Goal: Task Accomplishment & Management: Manage account settings

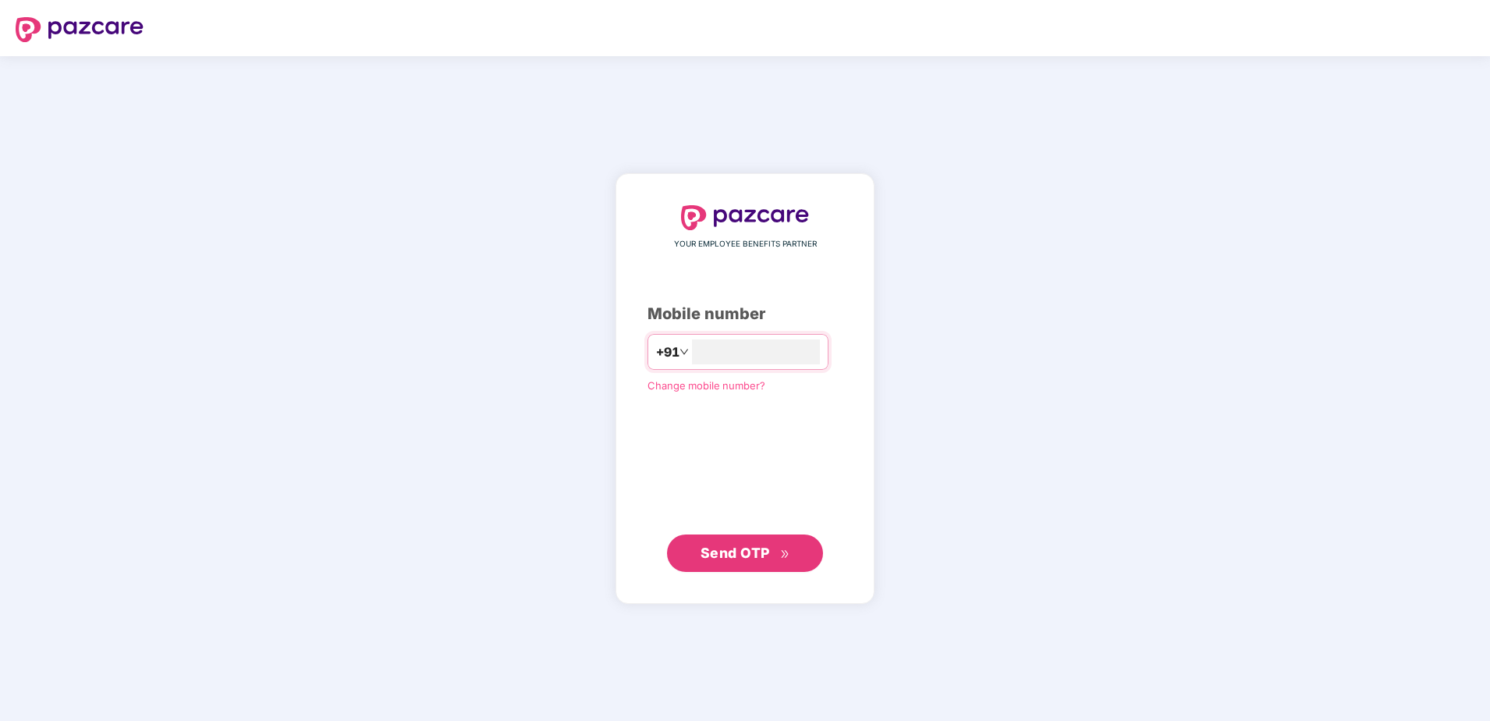
type input "**********"
click at [753, 549] on span "Send OTP" at bounding box center [734, 552] width 69 height 16
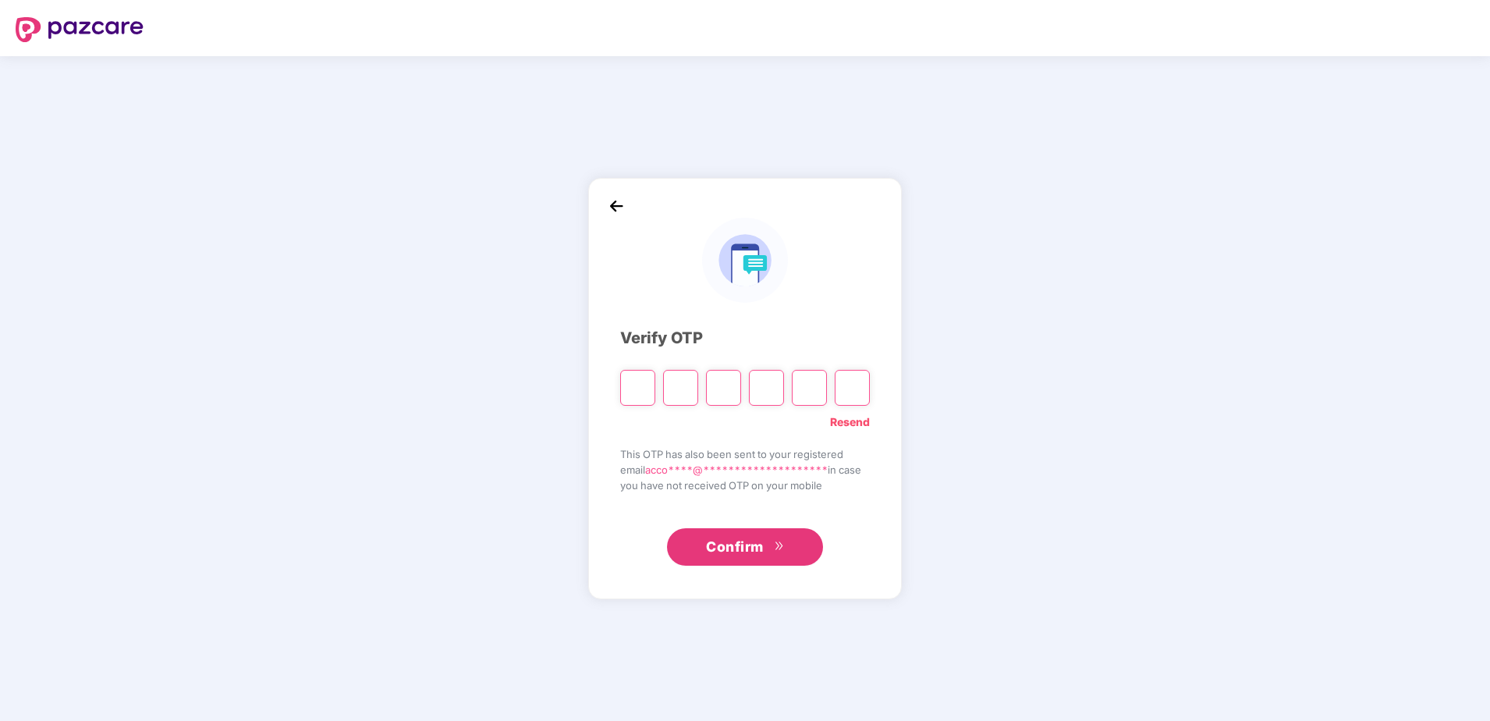
type input "*"
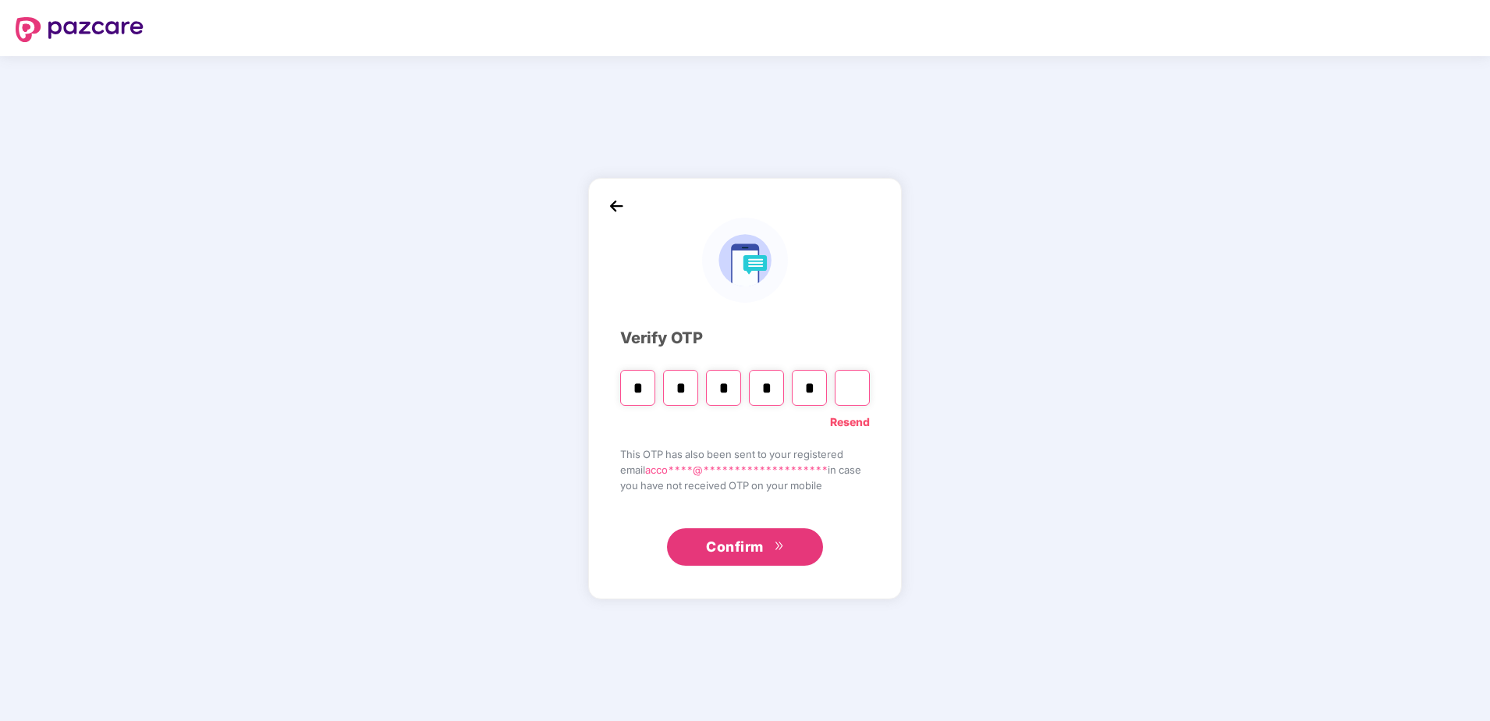
type input "*"
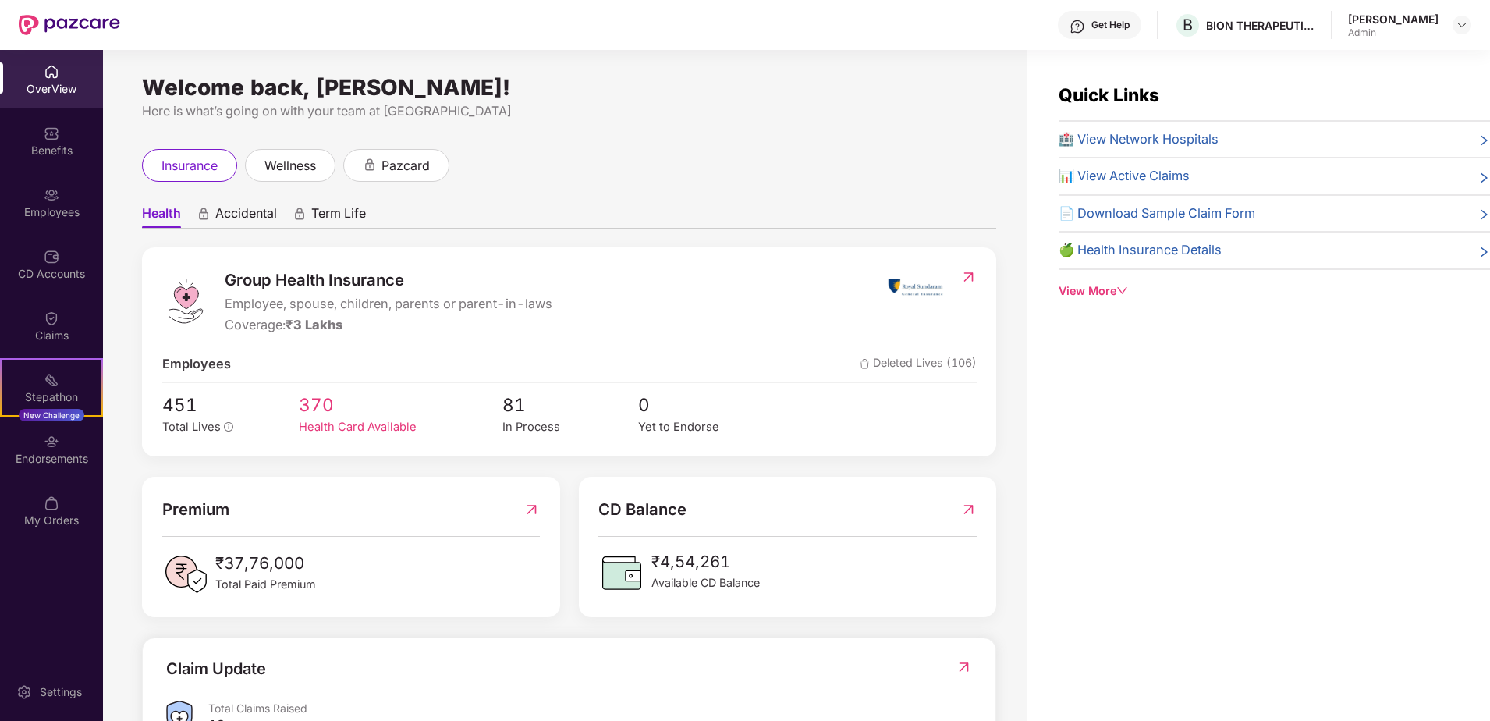
click at [353, 413] on span "370" at bounding box center [401, 405] width 204 height 28
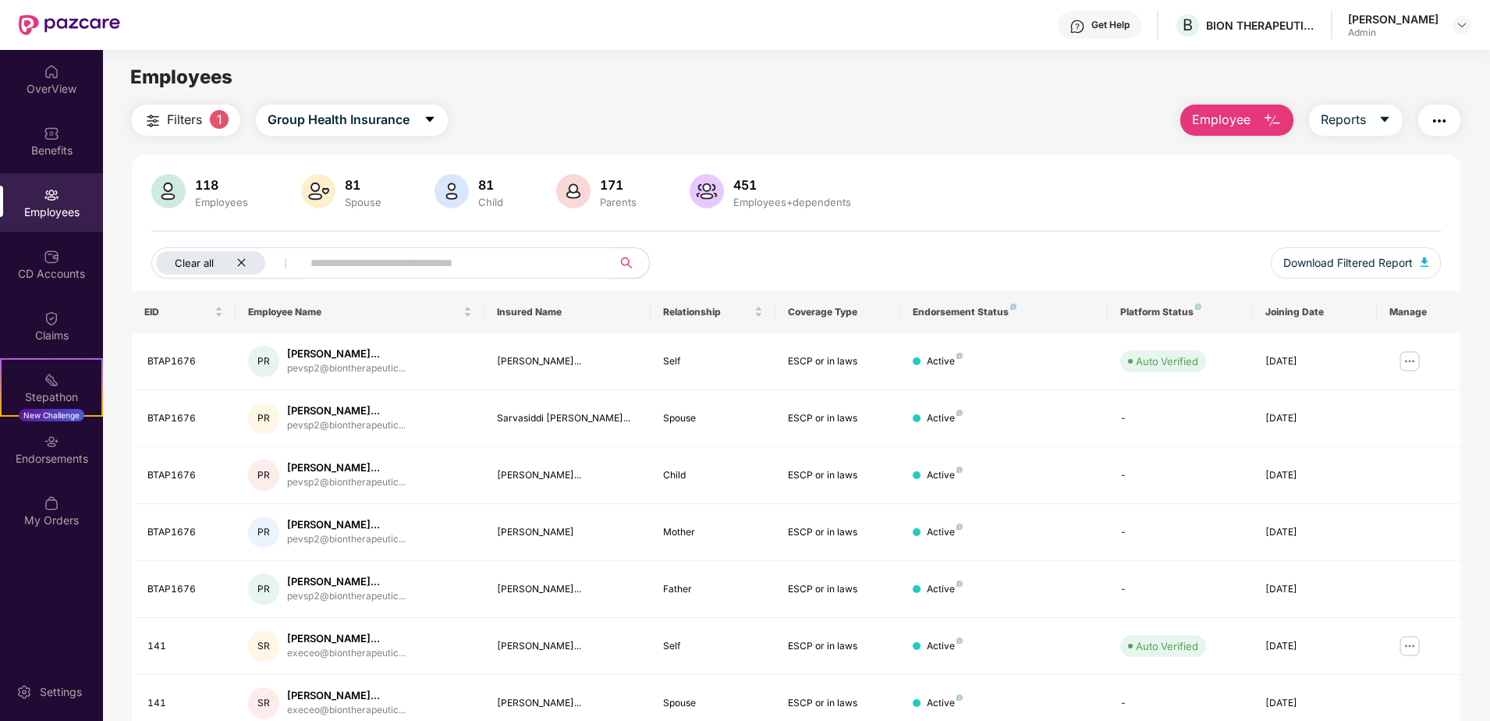
click at [242, 265] on icon "close" at bounding box center [241, 262] width 10 height 10
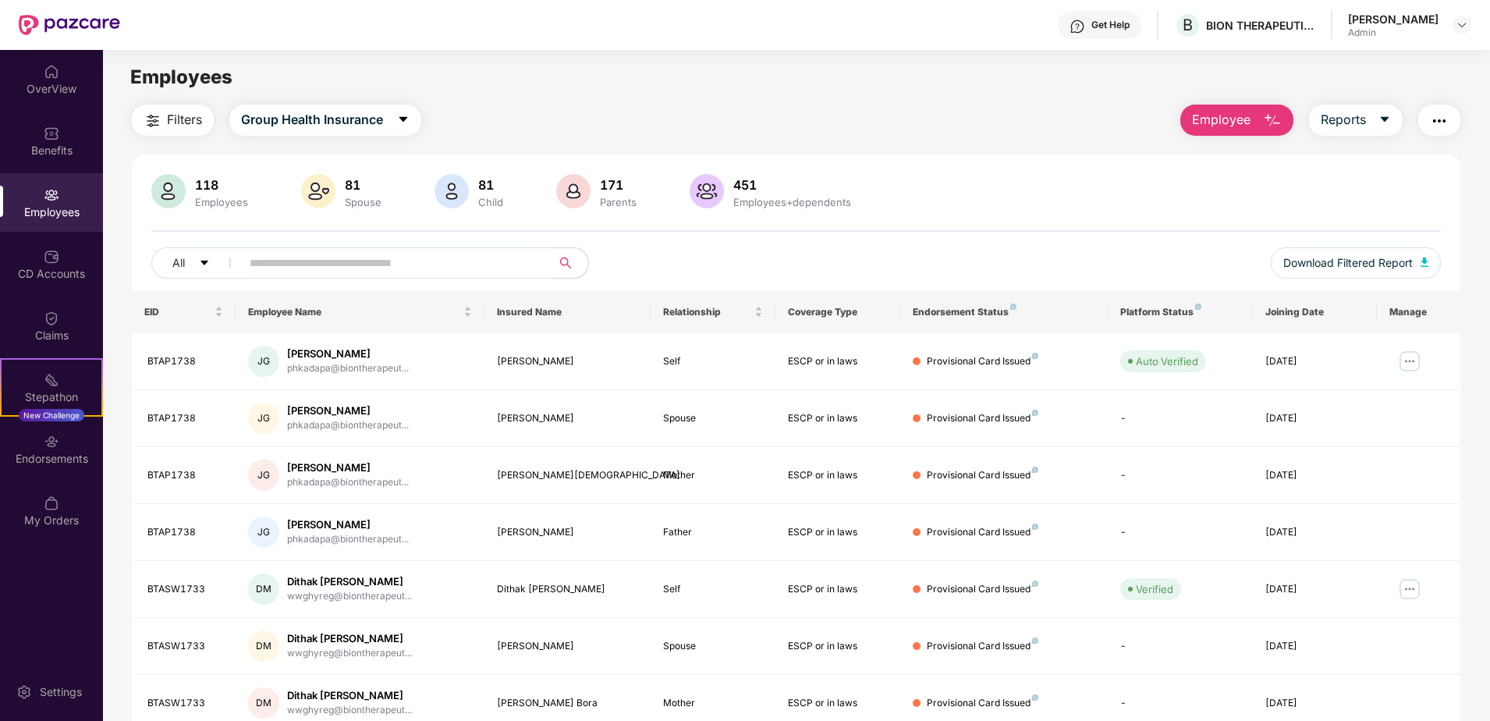
click at [385, 266] on input "text" at bounding box center [390, 262] width 280 height 23
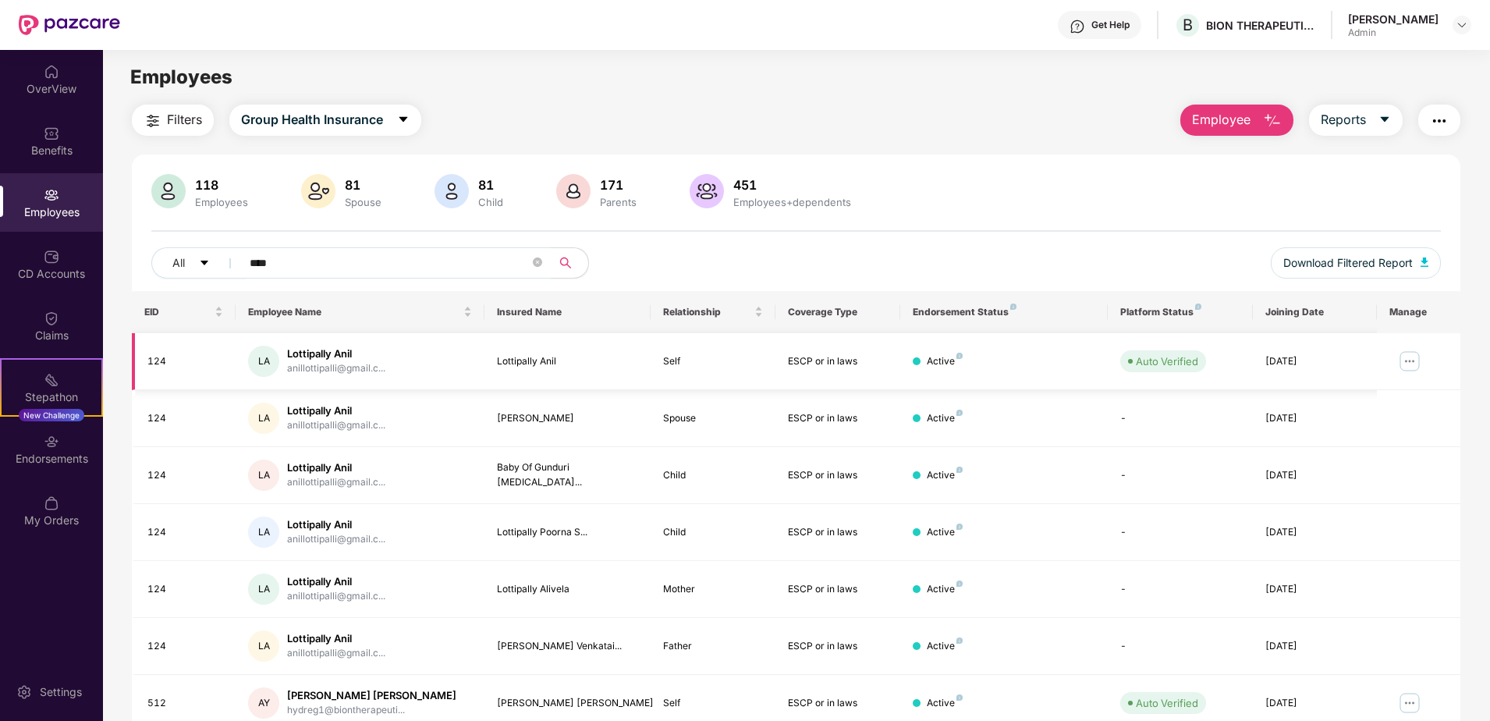
type input "****"
click at [1412, 356] on img at bounding box center [1409, 361] width 25 height 25
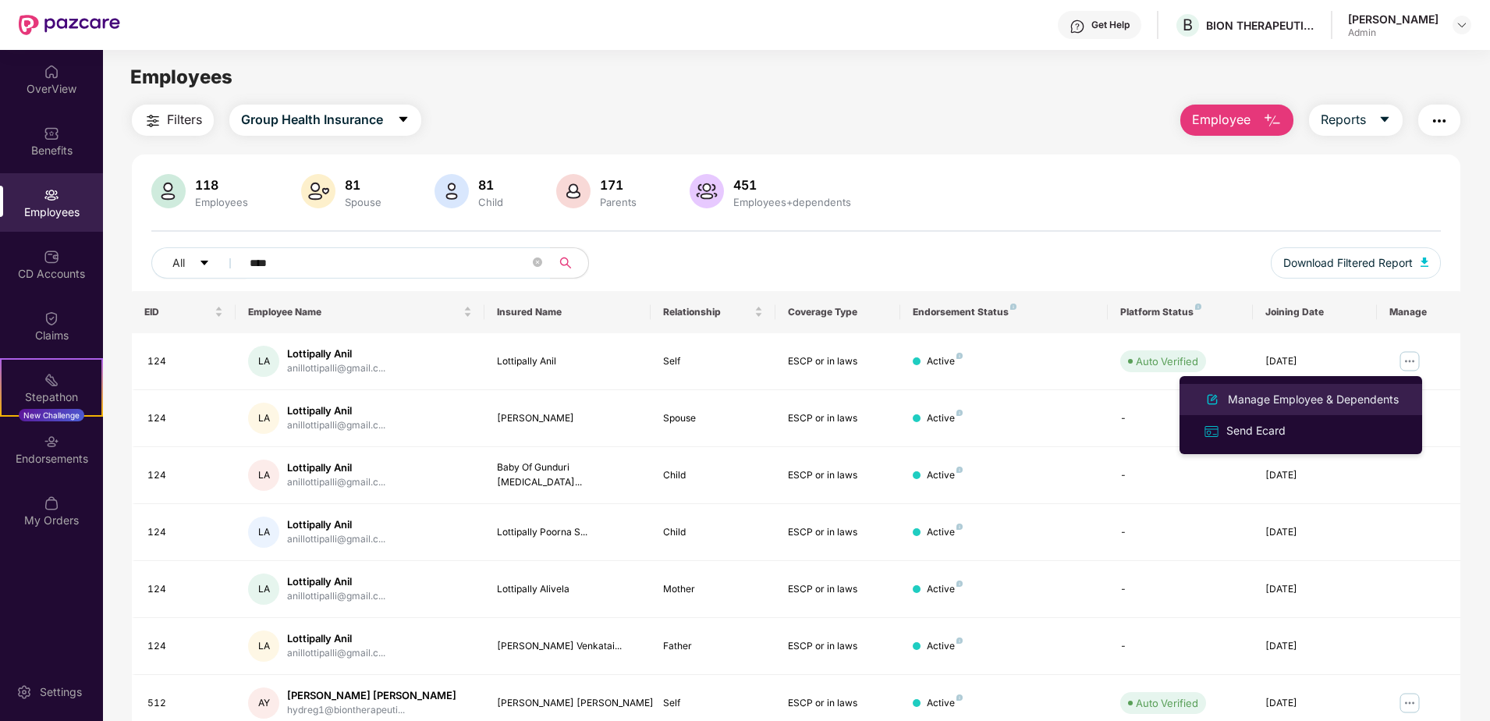
click at [1388, 395] on div "Manage Employee & Dependents" at bounding box center [1313, 399] width 177 height 17
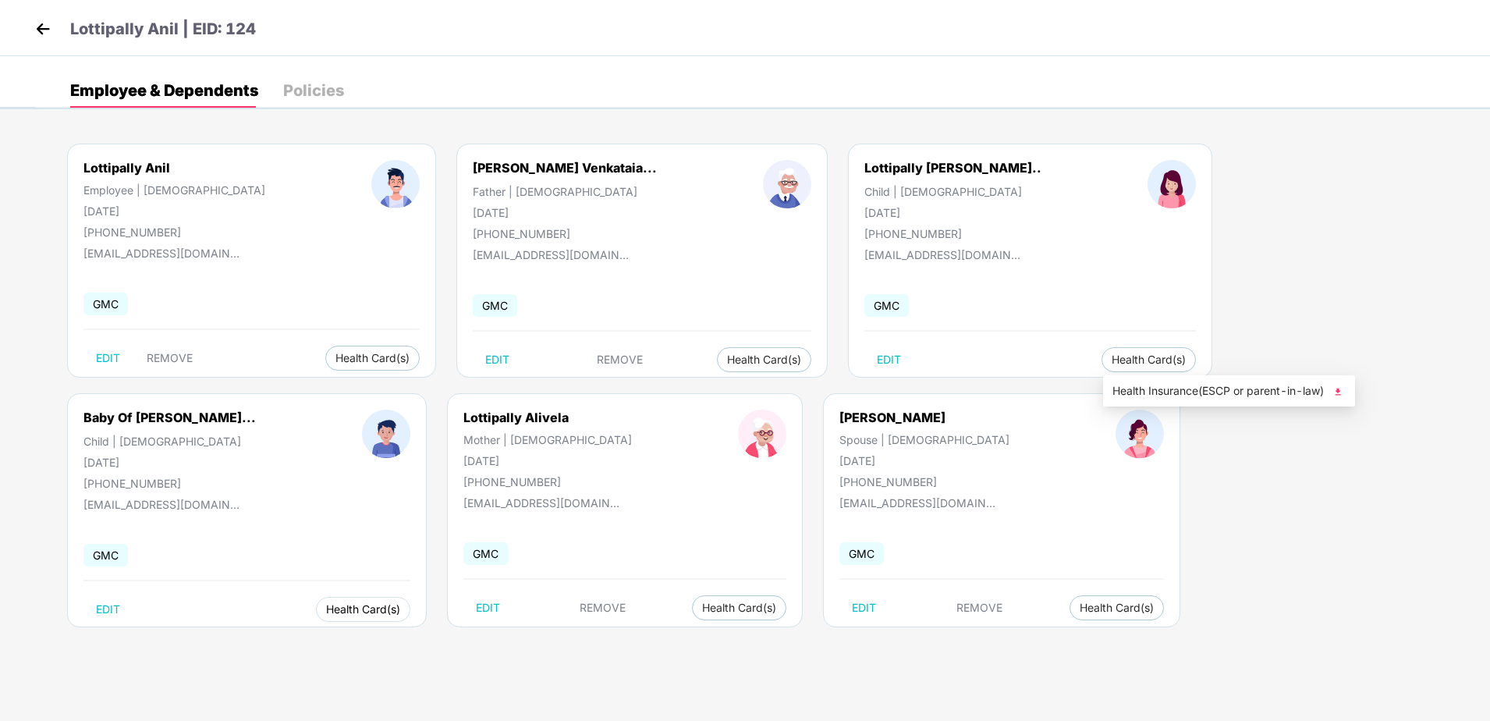
click at [400, 605] on span "Health Card(s)" at bounding box center [363, 609] width 74 height 8
click at [1330, 397] on span "Health Insurance(ESCP or parent-in-law)" at bounding box center [1228, 390] width 233 height 17
